Goal: Transaction & Acquisition: Book appointment/travel/reservation

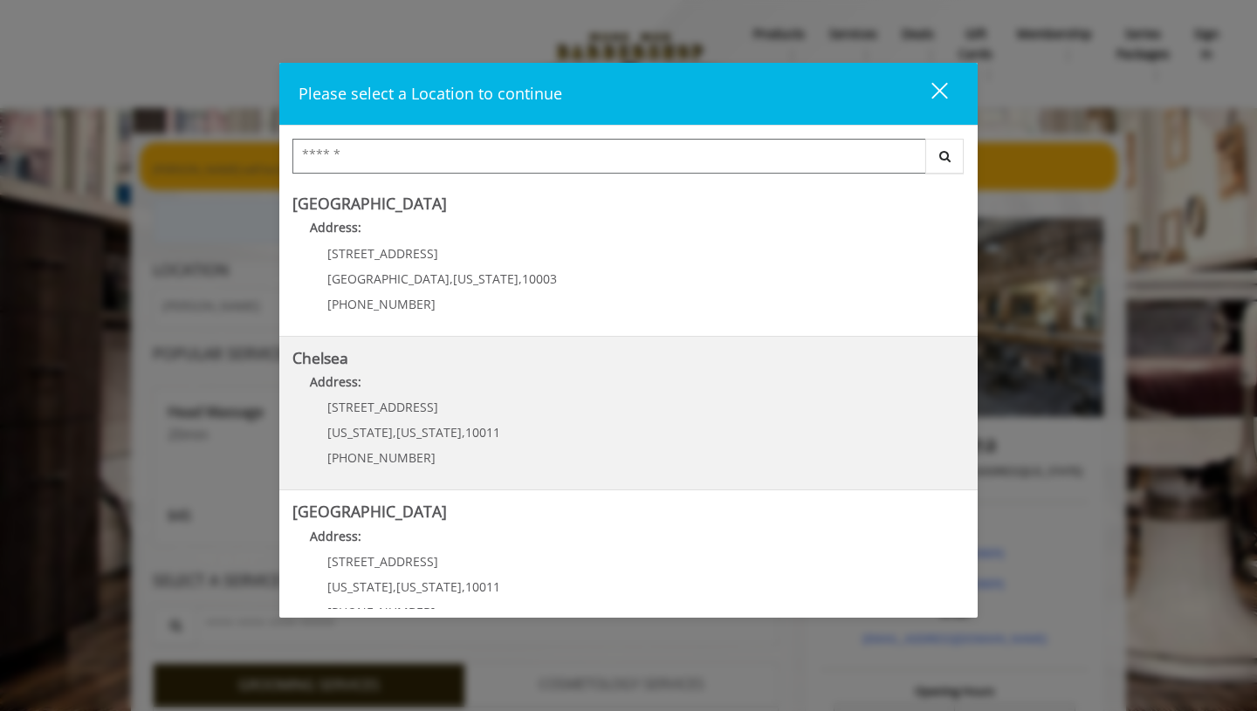
scroll to position [39, 0]
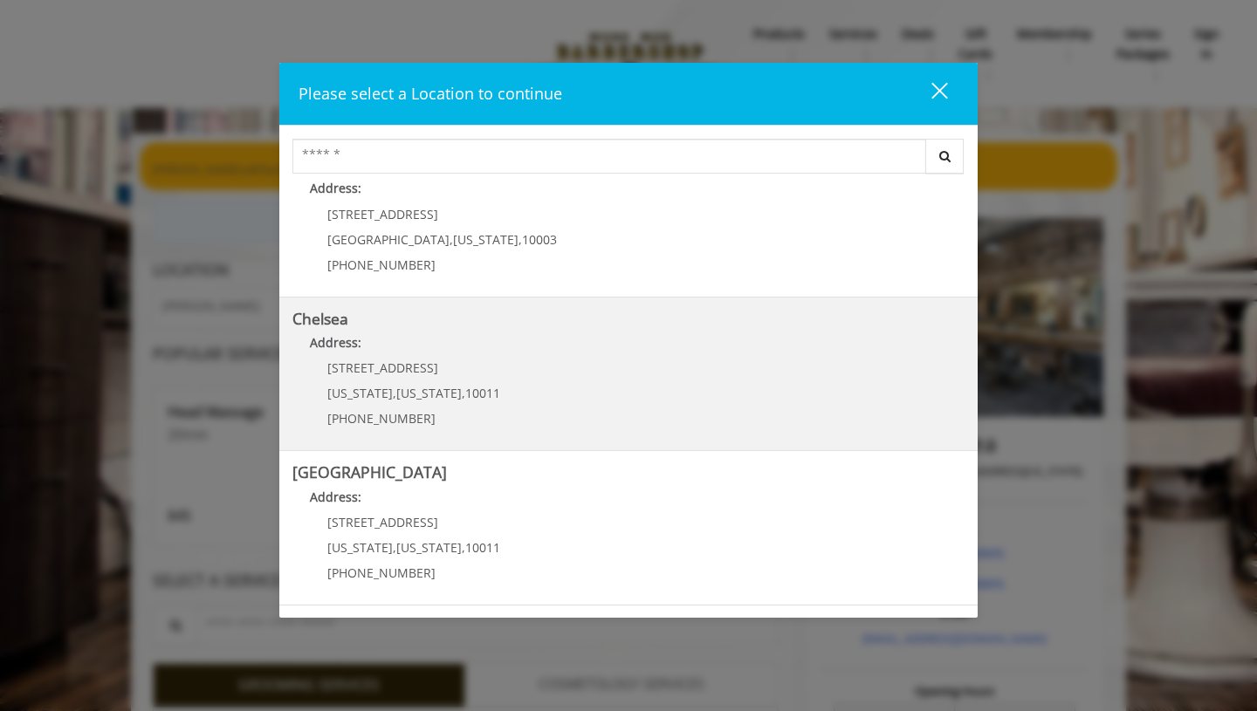
click at [501, 362] on link "Chelsea Address: [STREET_ADDRESS][US_STATE][US_STATE] (917) 639-3902" at bounding box center [628, 374] width 672 height 127
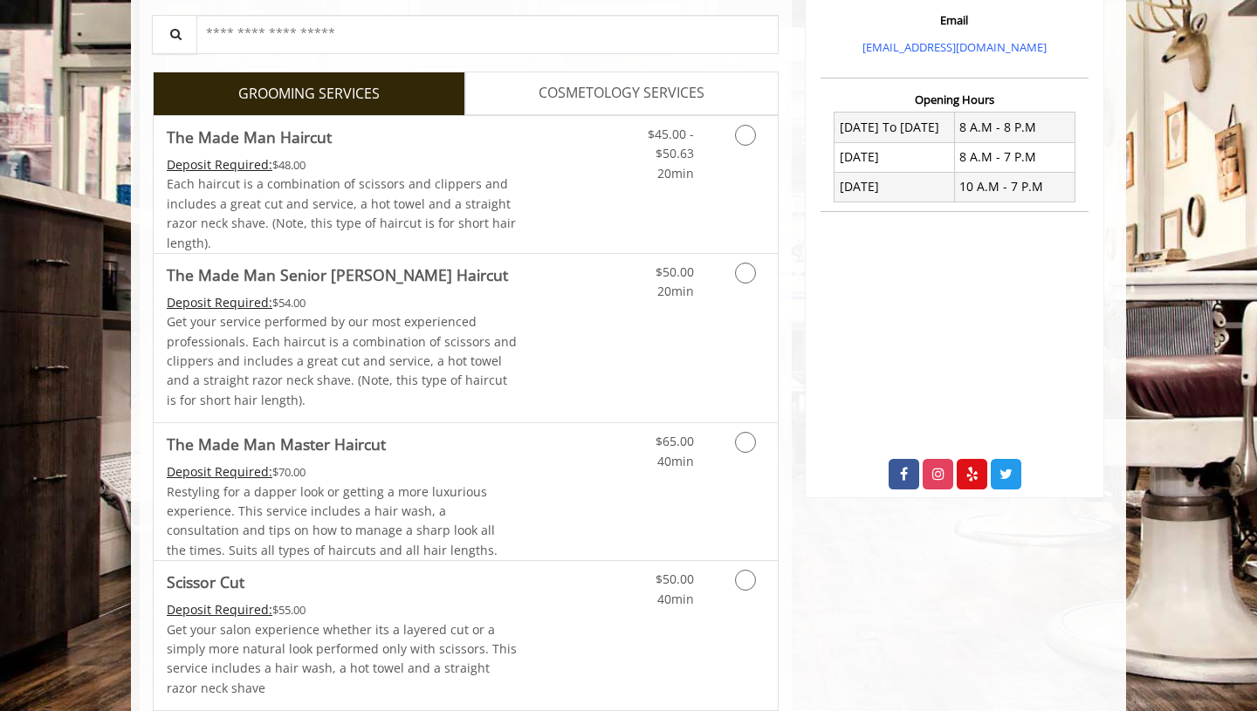
scroll to position [610, 0]
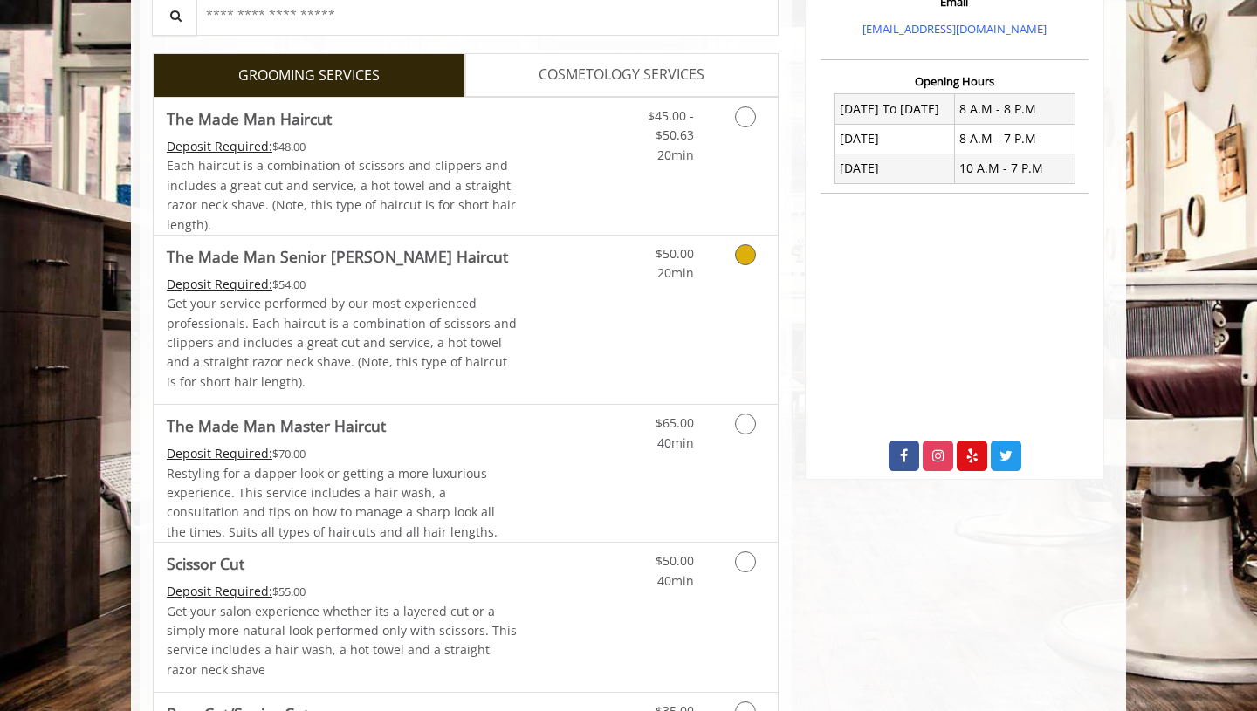
click at [392, 263] on Haircut "The Made Man Senior [PERSON_NAME] Haircut" at bounding box center [337, 256] width 341 height 24
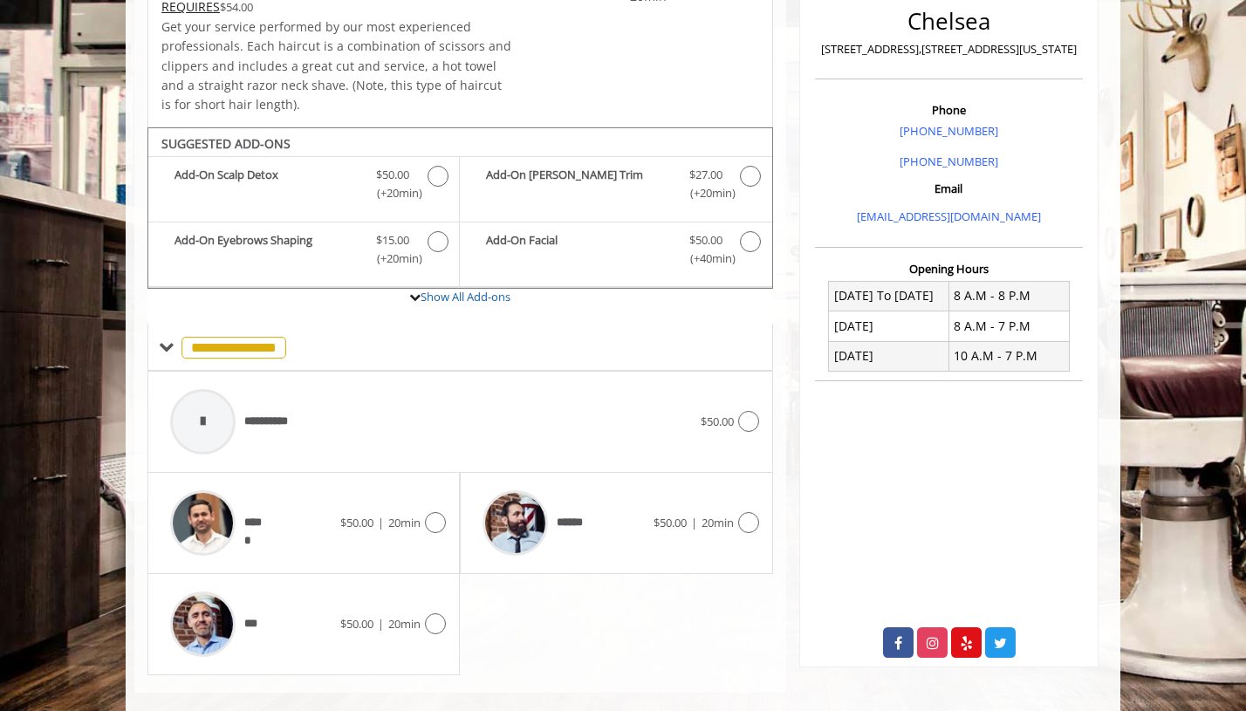
scroll to position [448, 0]
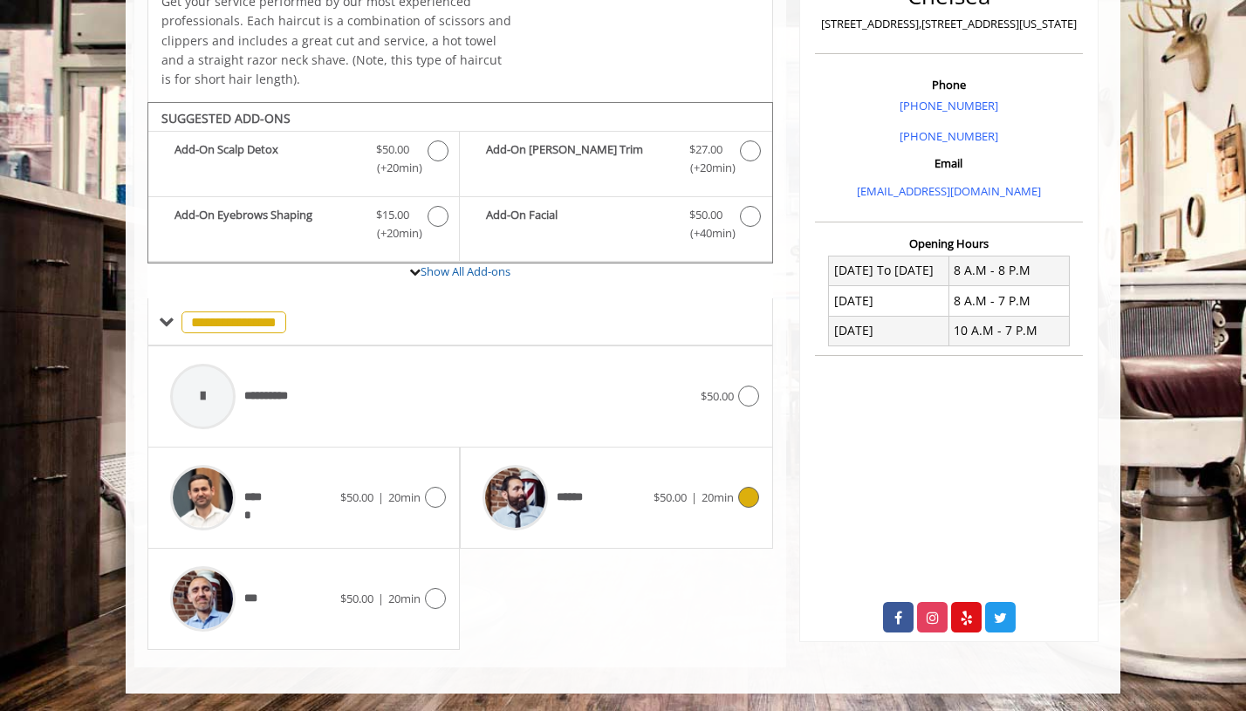
click at [749, 499] on icon at bounding box center [748, 497] width 21 height 21
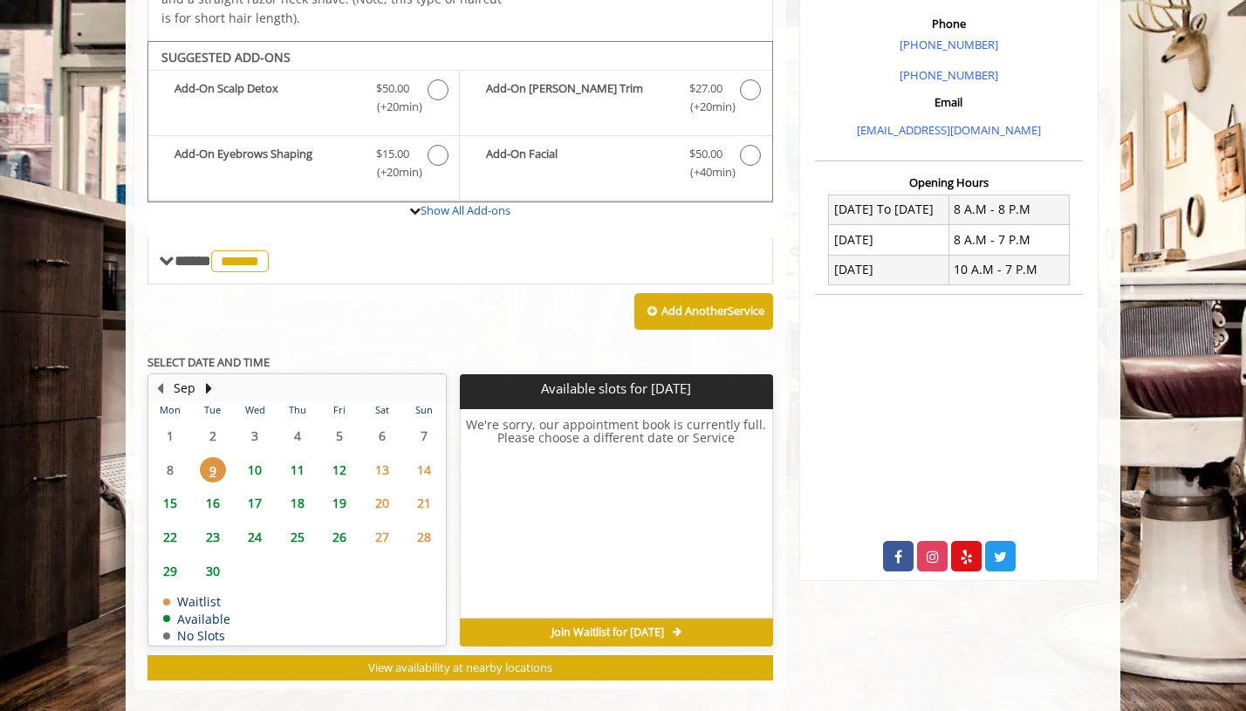
scroll to position [531, 0]
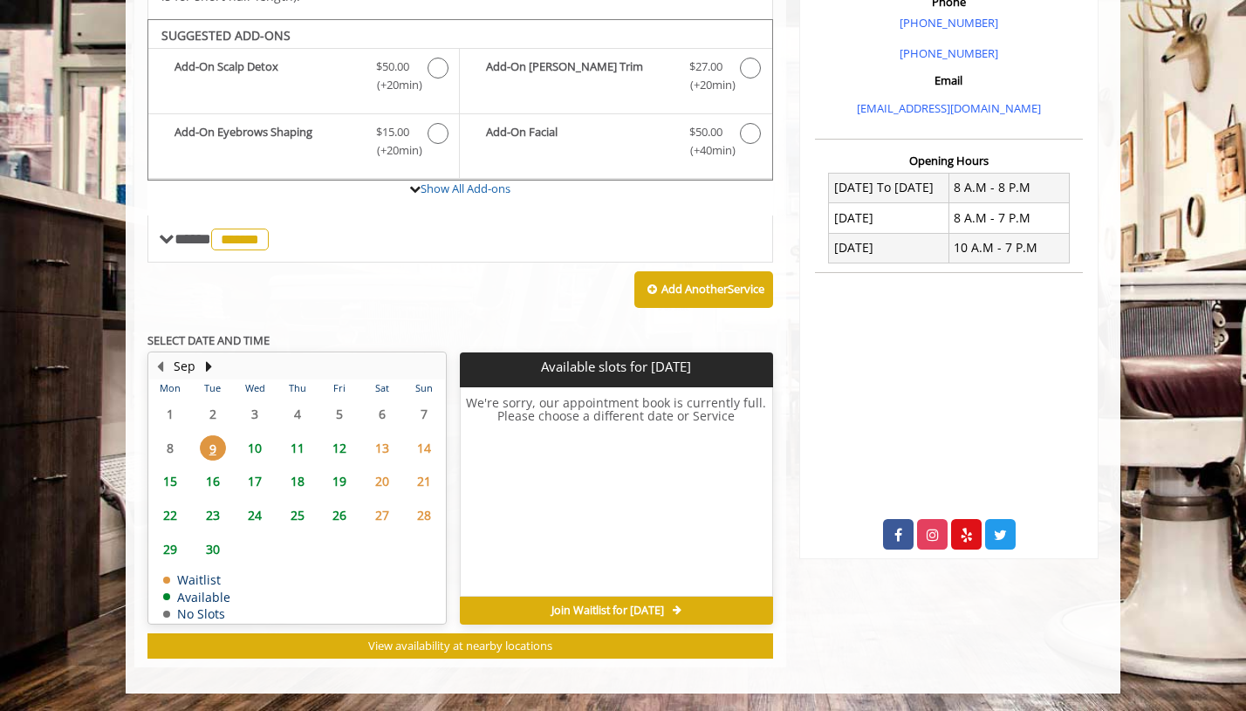
click at [380, 444] on span "13" at bounding box center [382, 448] width 26 height 25
click at [345, 447] on span "12" at bounding box center [339, 448] width 26 height 25
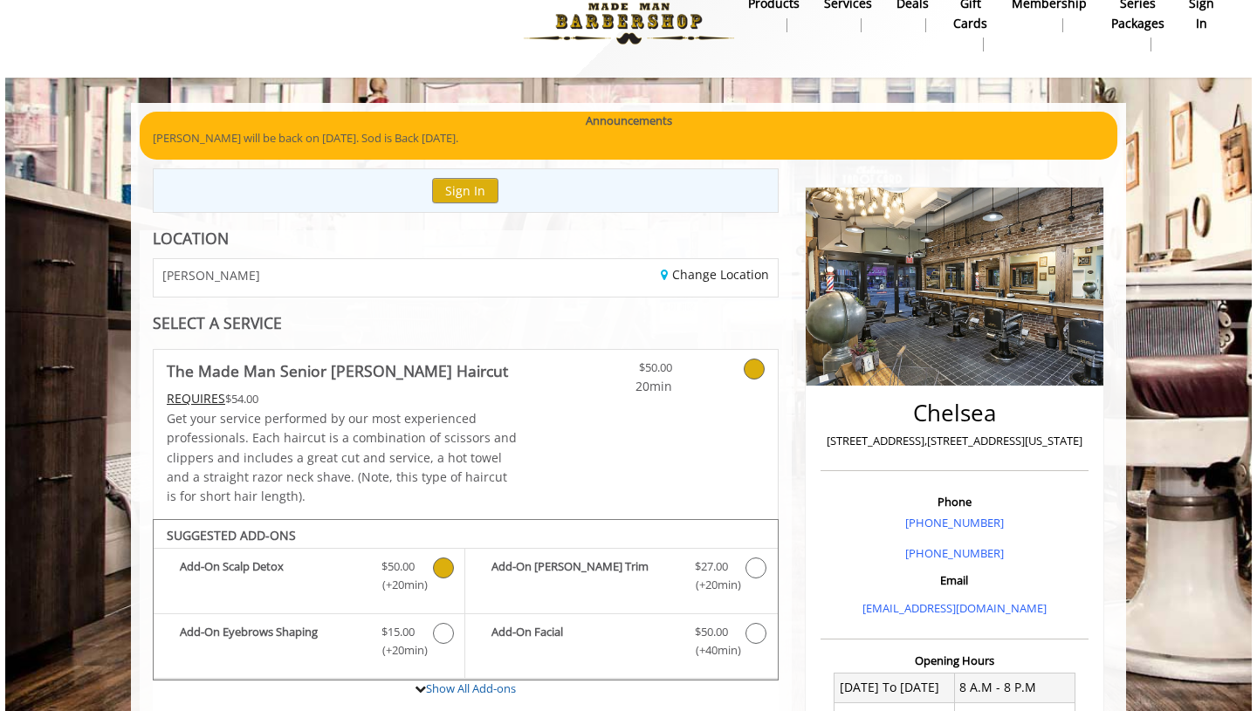
scroll to position [0, 0]
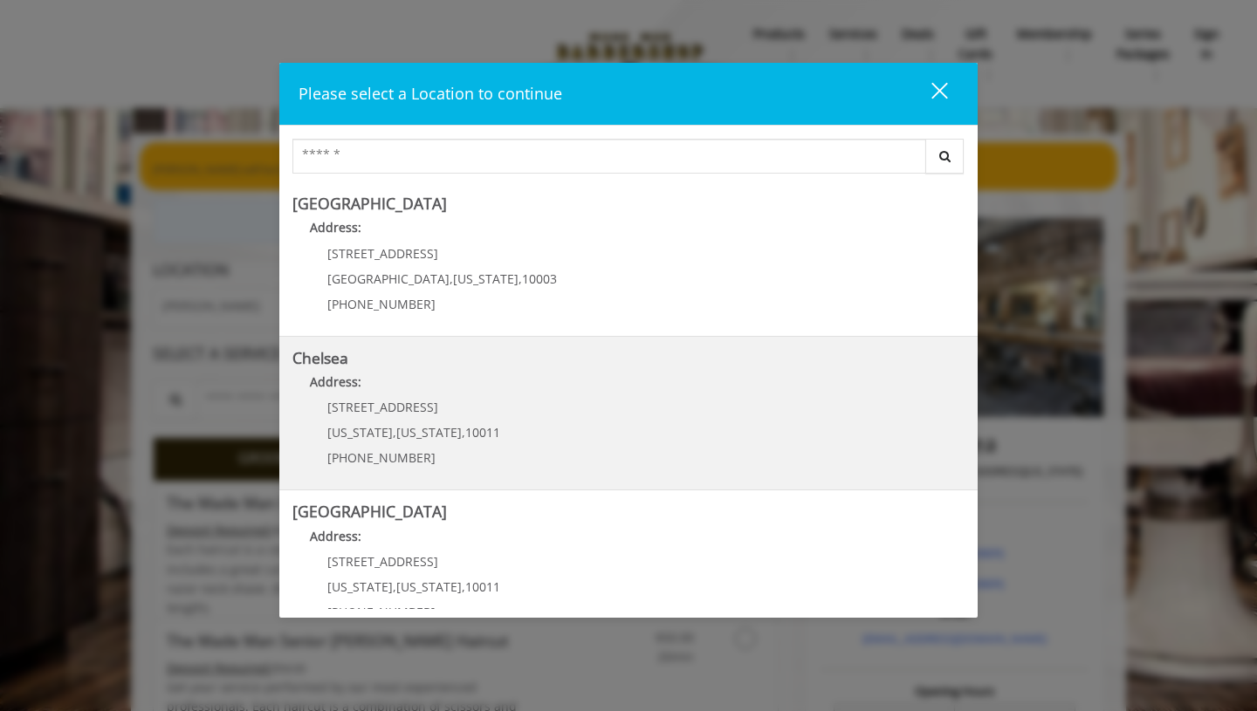
click at [561, 404] on link "Chelsea Address: [STREET_ADDRESS][US_STATE][US_STATE] (917) 639-3902" at bounding box center [628, 413] width 672 height 127
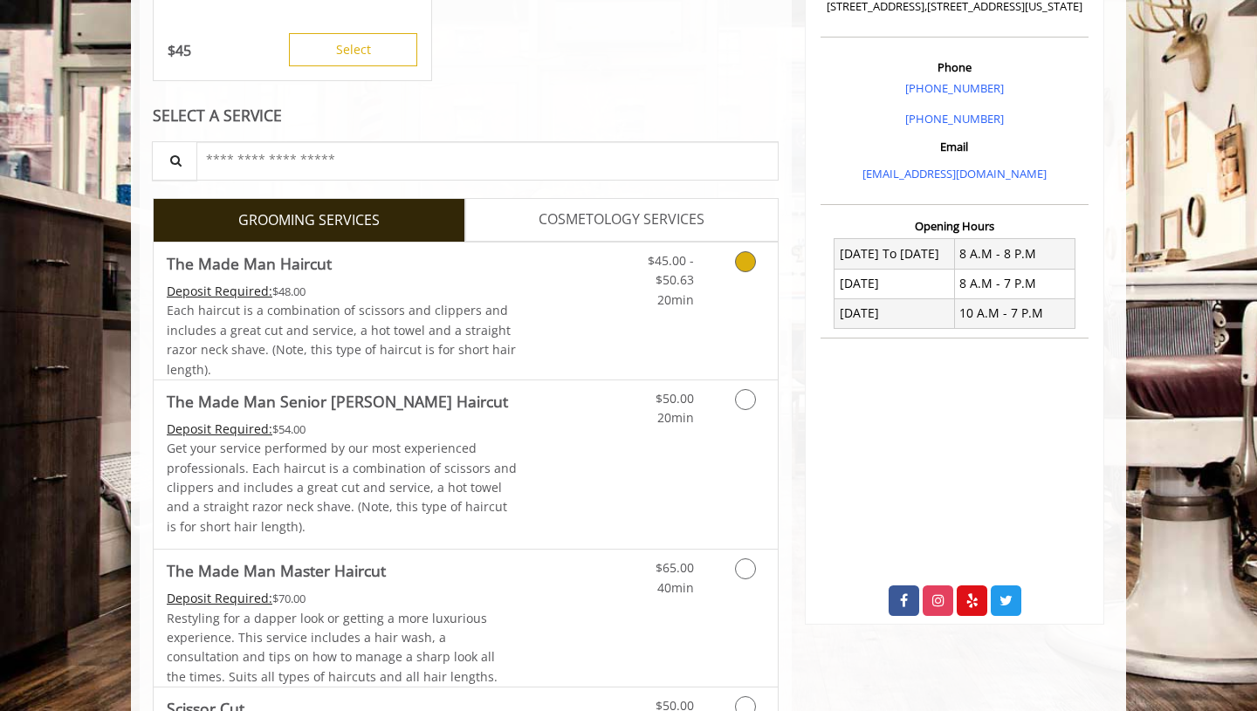
scroll to position [468, 0]
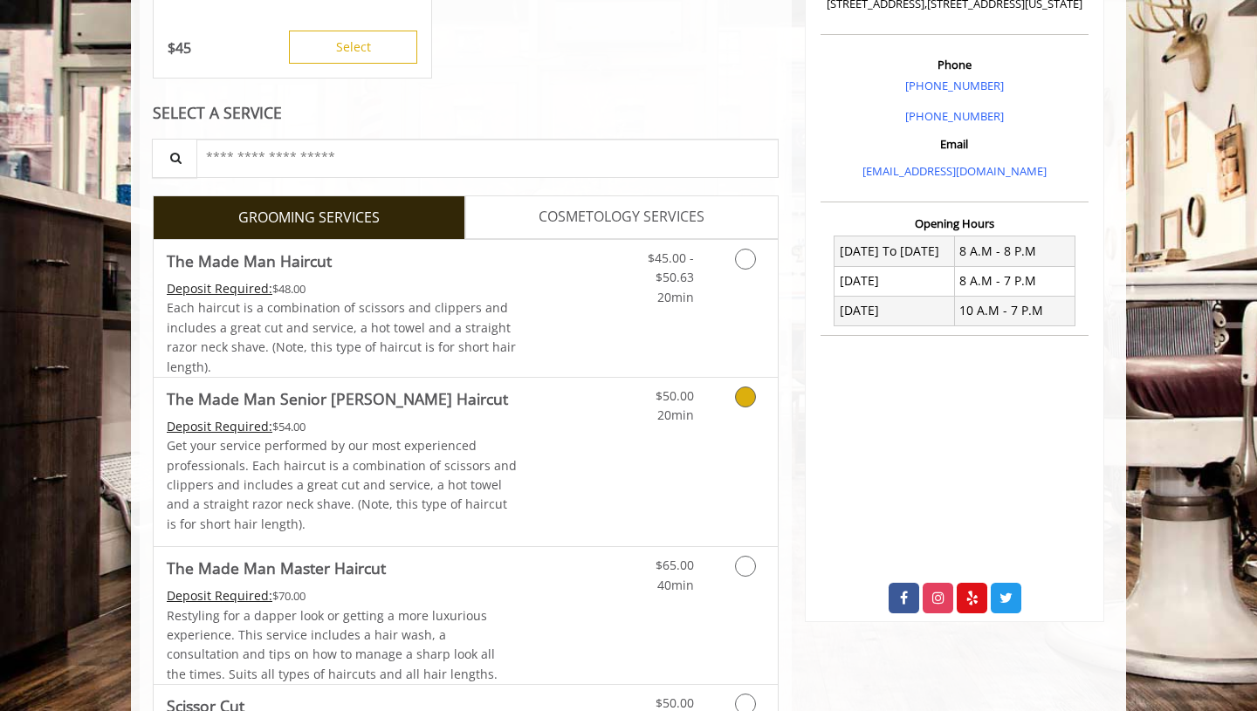
click at [745, 391] on icon "Grooming services" at bounding box center [745, 397] width 21 height 21
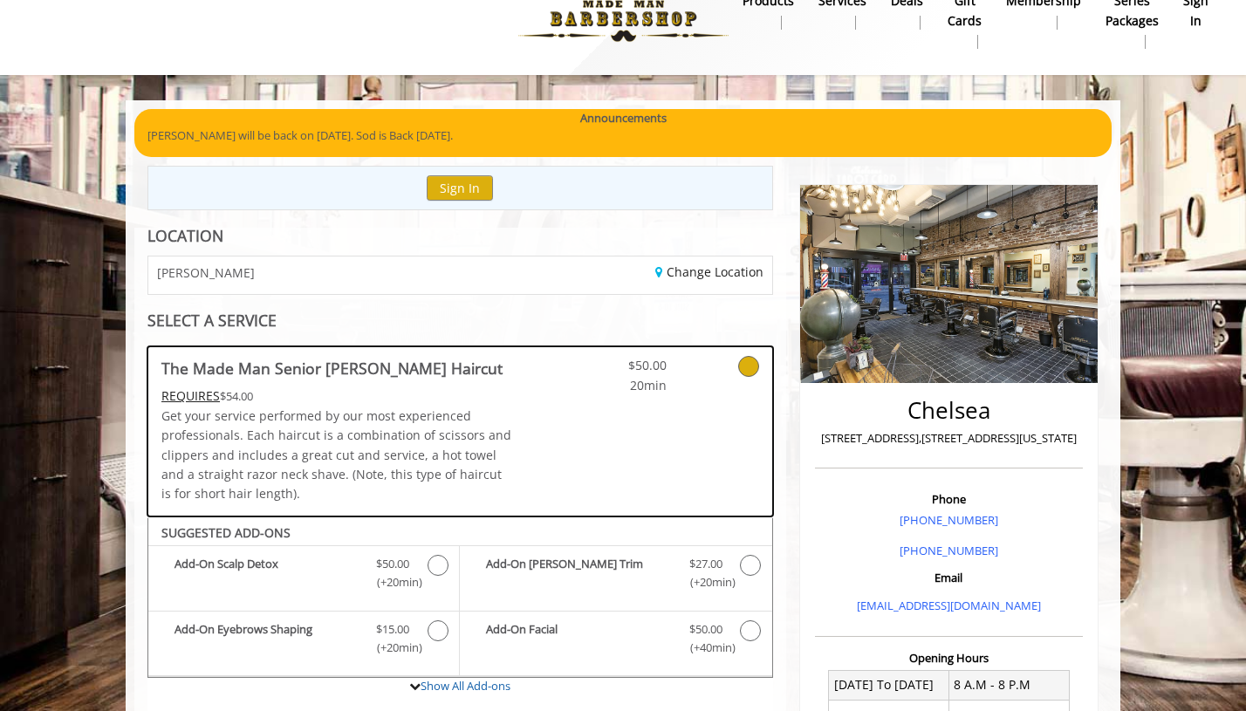
scroll to position [448, 0]
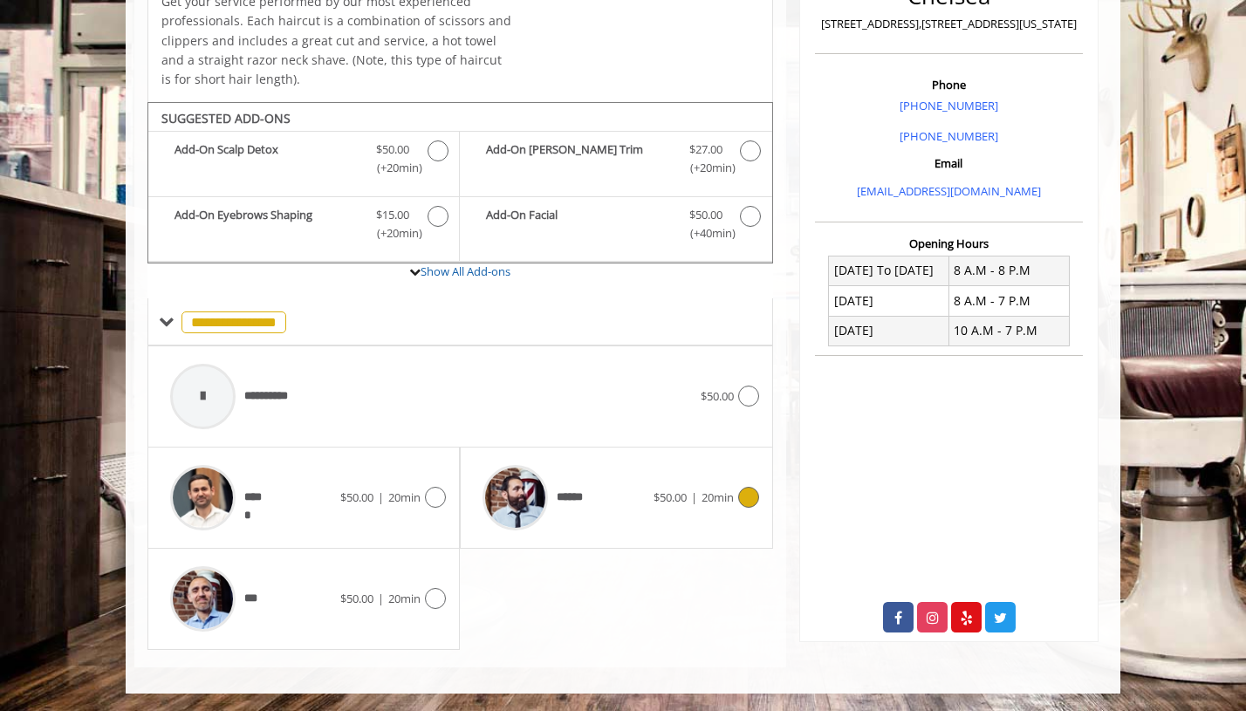
click at [740, 498] on icon at bounding box center [748, 497] width 21 height 21
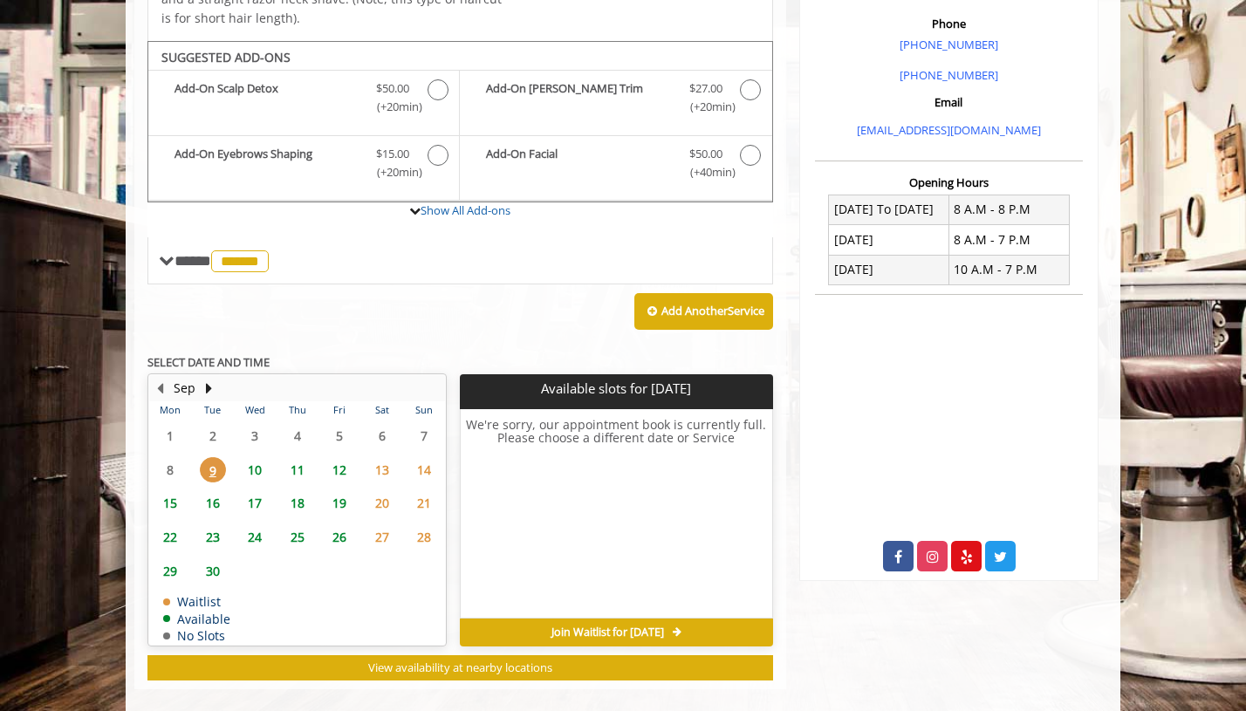
scroll to position [531, 0]
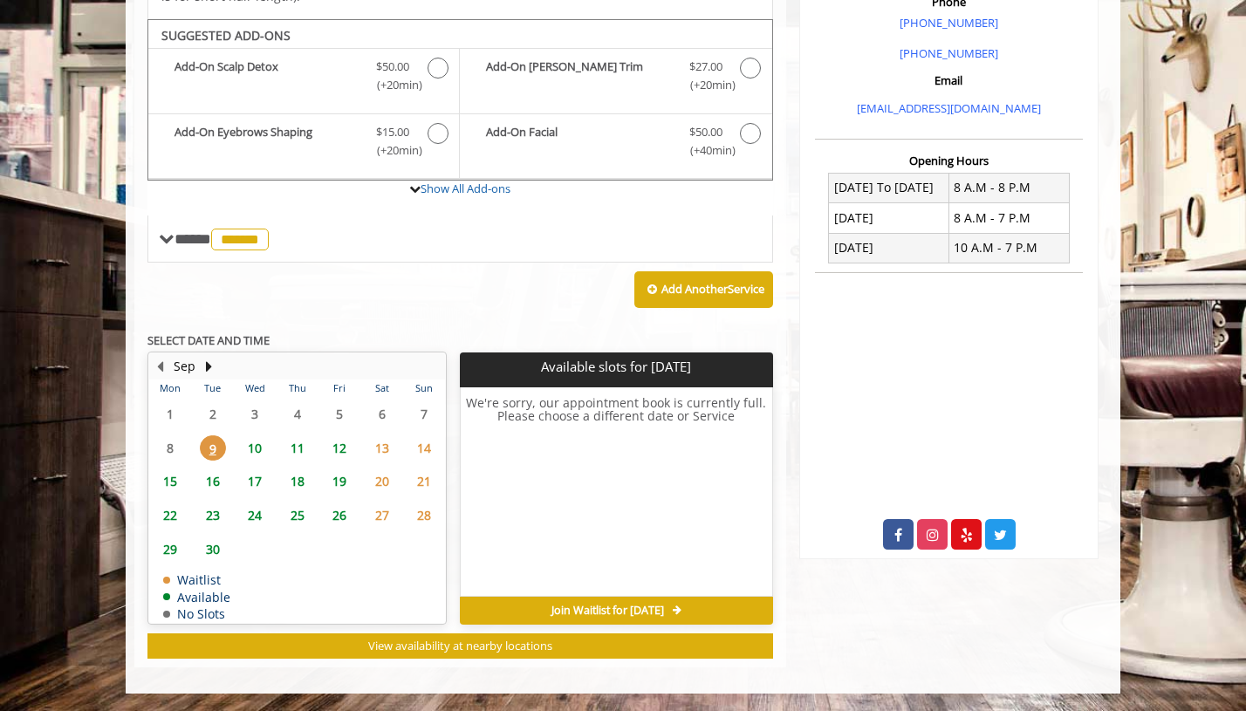
click at [339, 453] on span "12" at bounding box center [339, 448] width 26 height 25
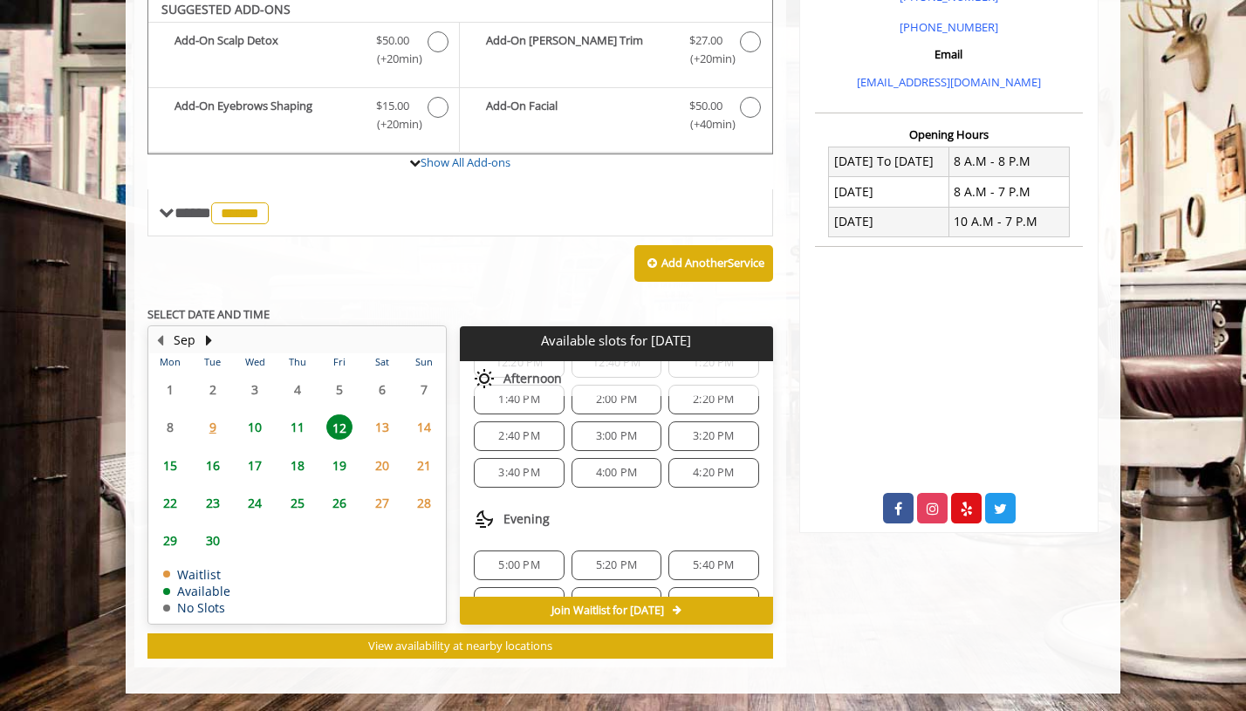
scroll to position [181, 0]
click at [632, 453] on span "3:00 PM" at bounding box center [617, 447] width 74 height 14
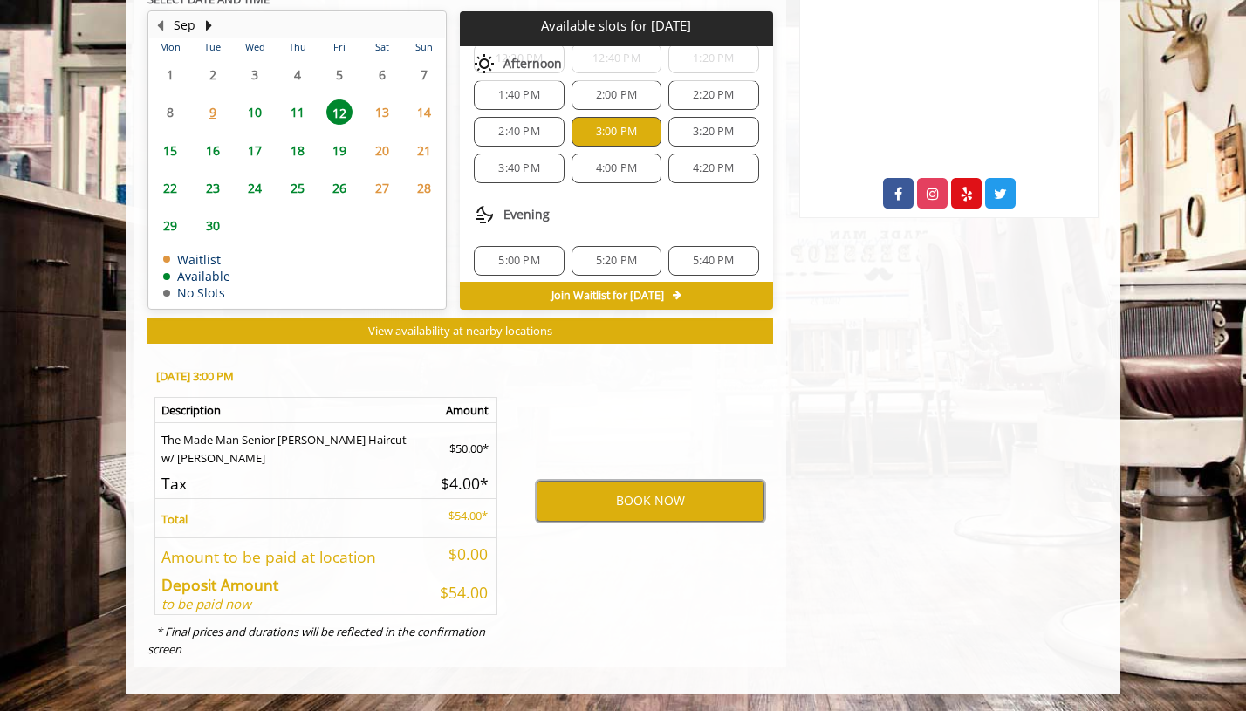
scroll to position [811, 0]
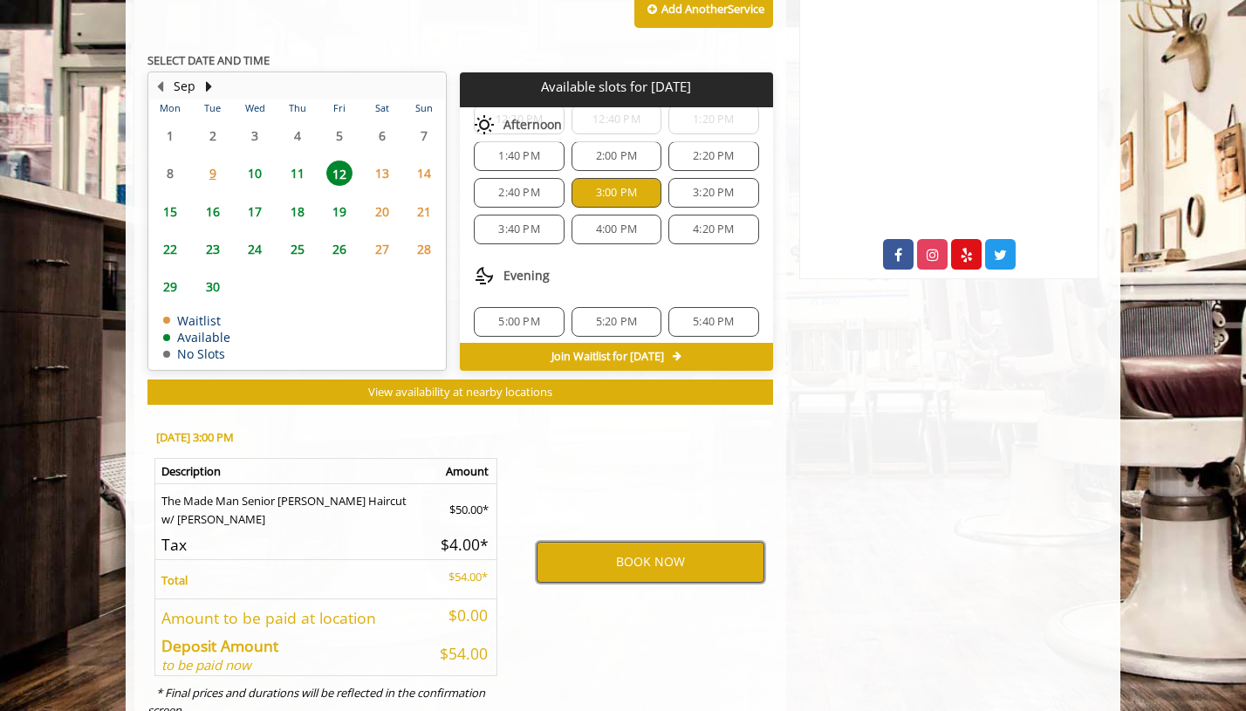
click at [632, 567] on button "BOOK NOW" at bounding box center [651, 562] width 228 height 40
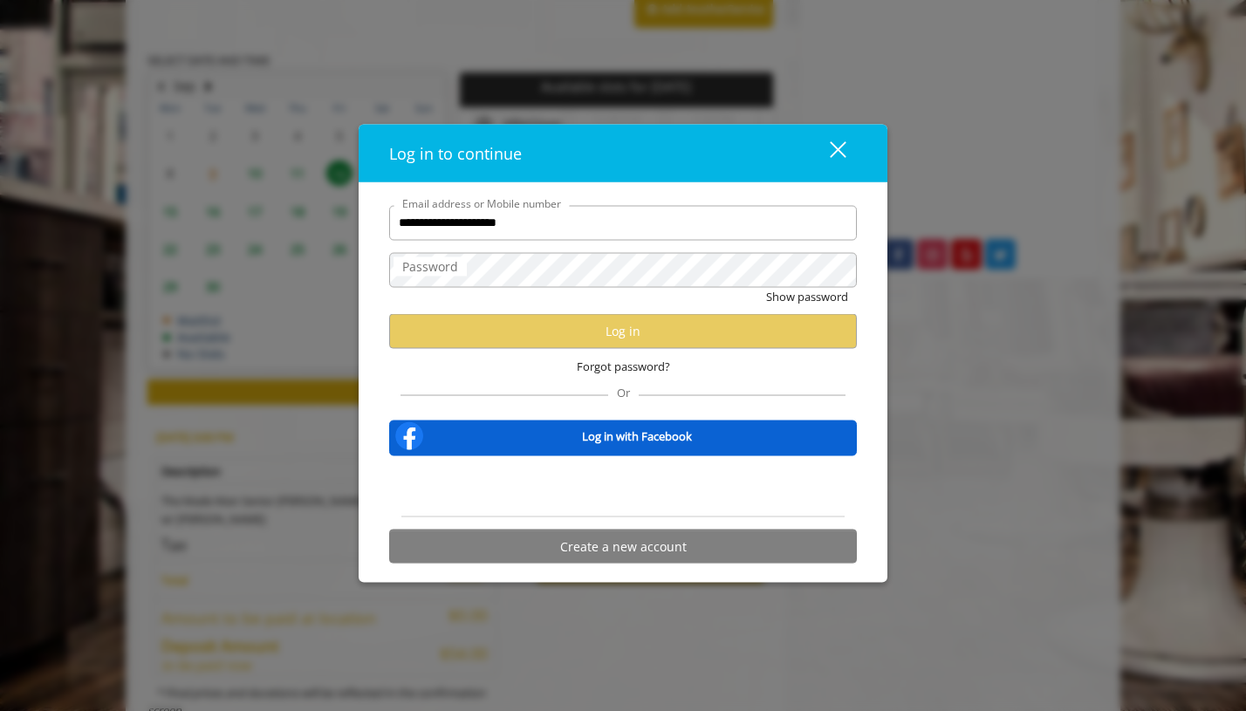
type input "**********"
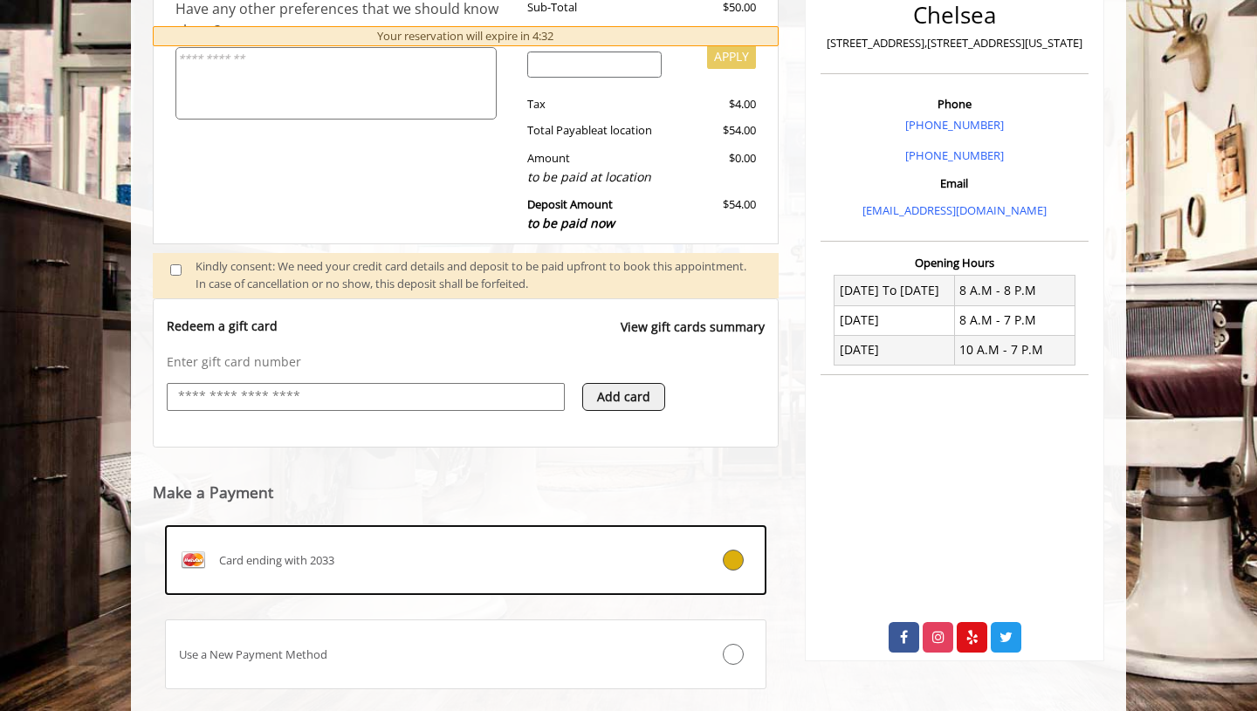
scroll to position [534, 0]
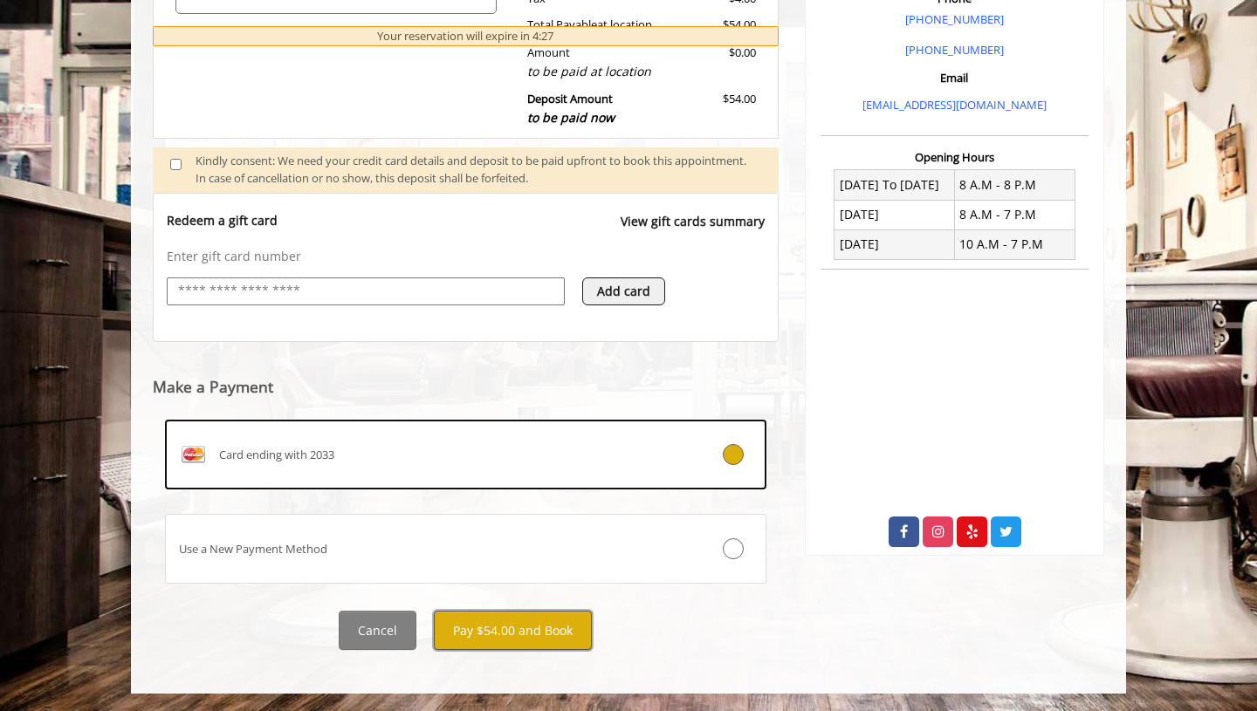
click at [552, 630] on button "Pay $54.00 and Book" at bounding box center [513, 630] width 158 height 39
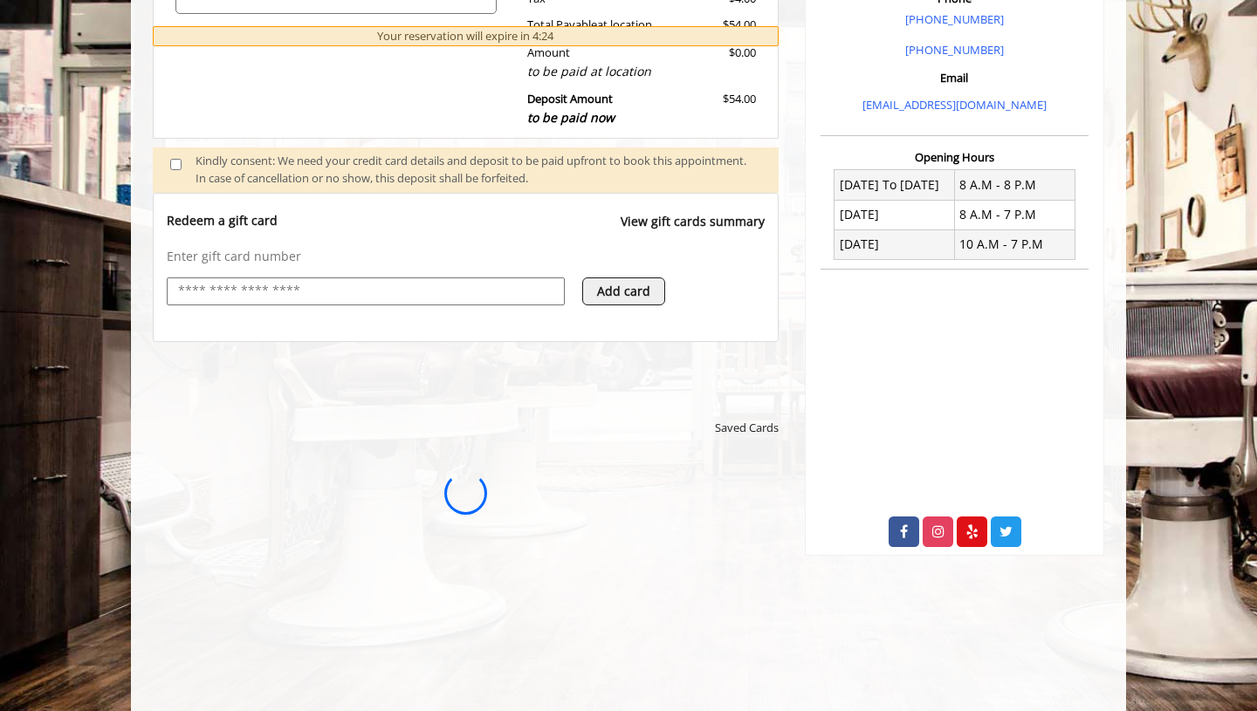
scroll to position [0, 0]
